Goal: Transaction & Acquisition: Obtain resource

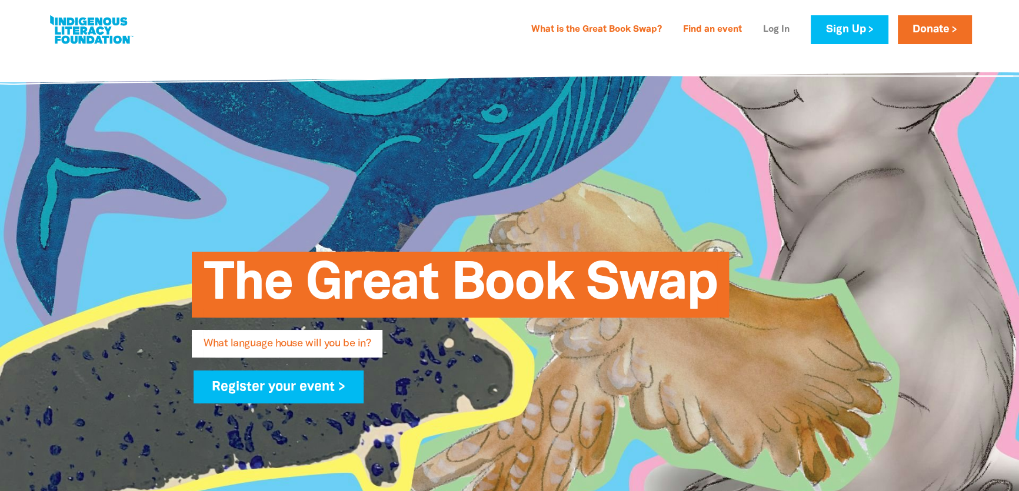
type input "[EMAIL_ADDRESS][DOMAIN_NAME]"
click at [777, 29] on link "Log In" at bounding box center [776, 30] width 41 height 19
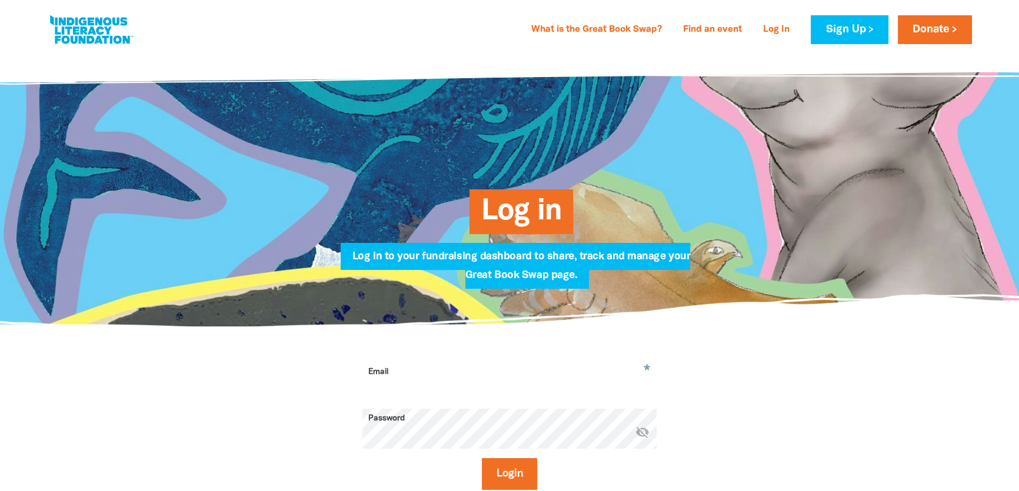
type input "[EMAIL_ADDRESS][DOMAIN_NAME]"
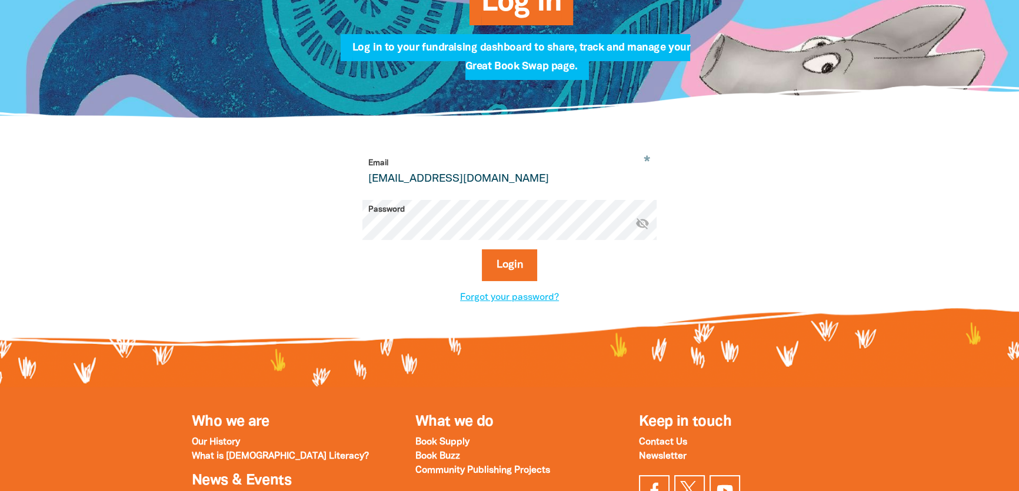
scroll to position [267, 0]
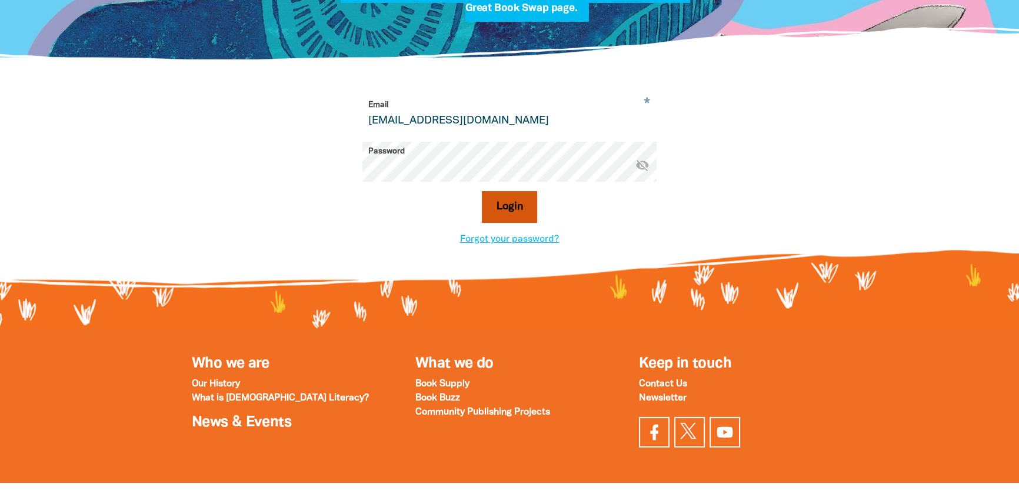
click at [498, 200] on button "Login" at bounding box center [510, 207] width 56 height 32
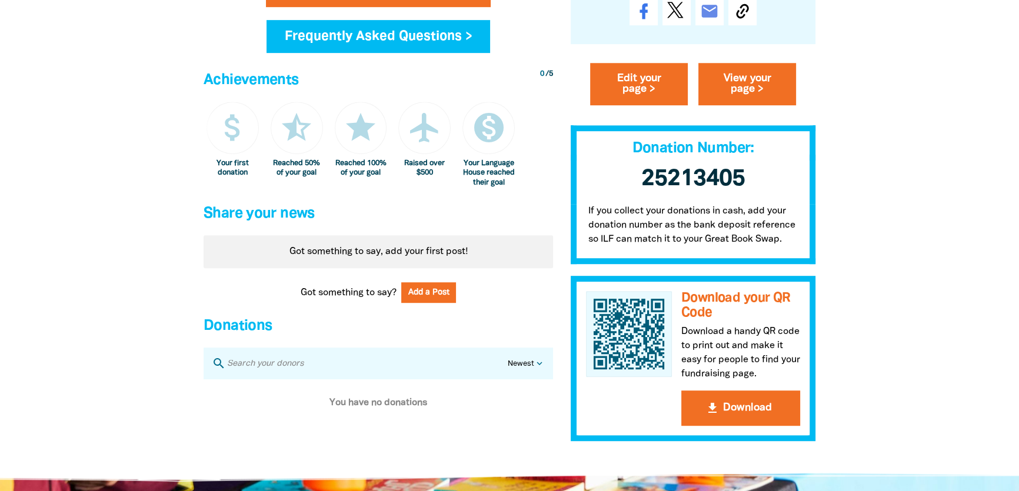
scroll to position [802, 0]
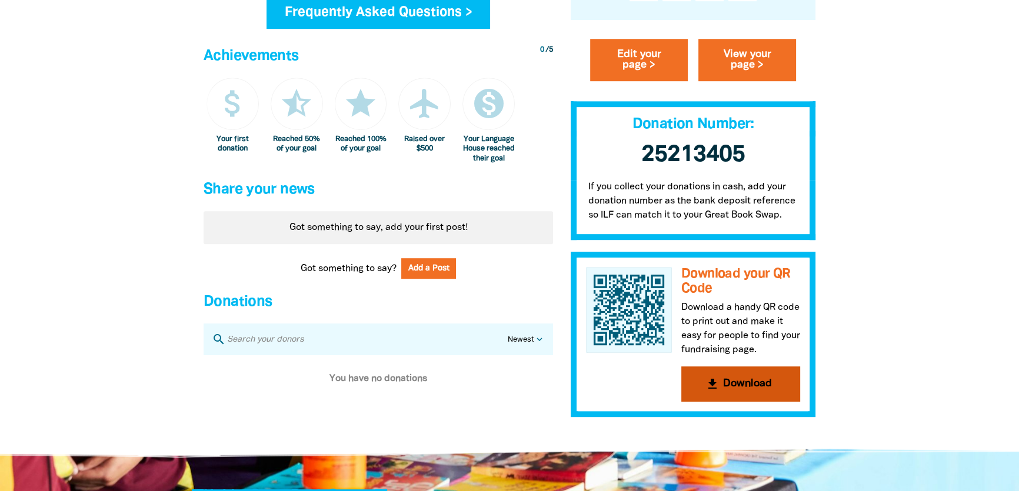
click at [704, 394] on button "get_app Download" at bounding box center [741, 384] width 119 height 35
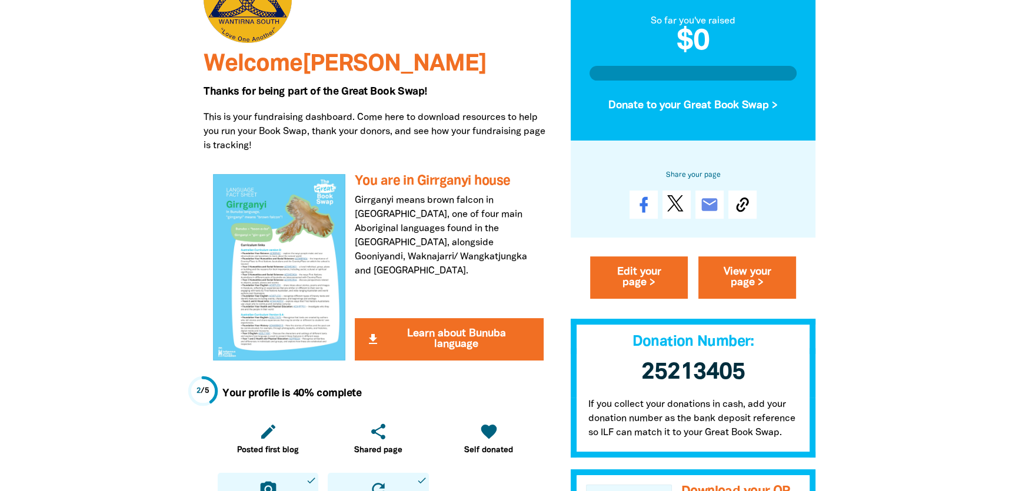
scroll to position [0, 0]
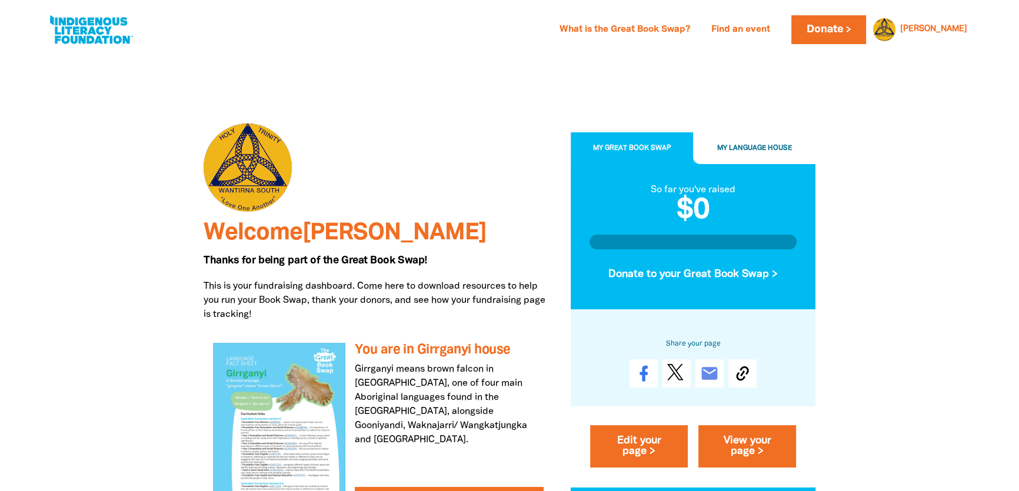
click at [264, 28] on div "What is the Great Book Swap? Find an event Log In Sign Up Donate [PERSON_NAME] …" at bounding box center [553, 29] width 837 height 29
